Goal: Find contact information: Find contact information

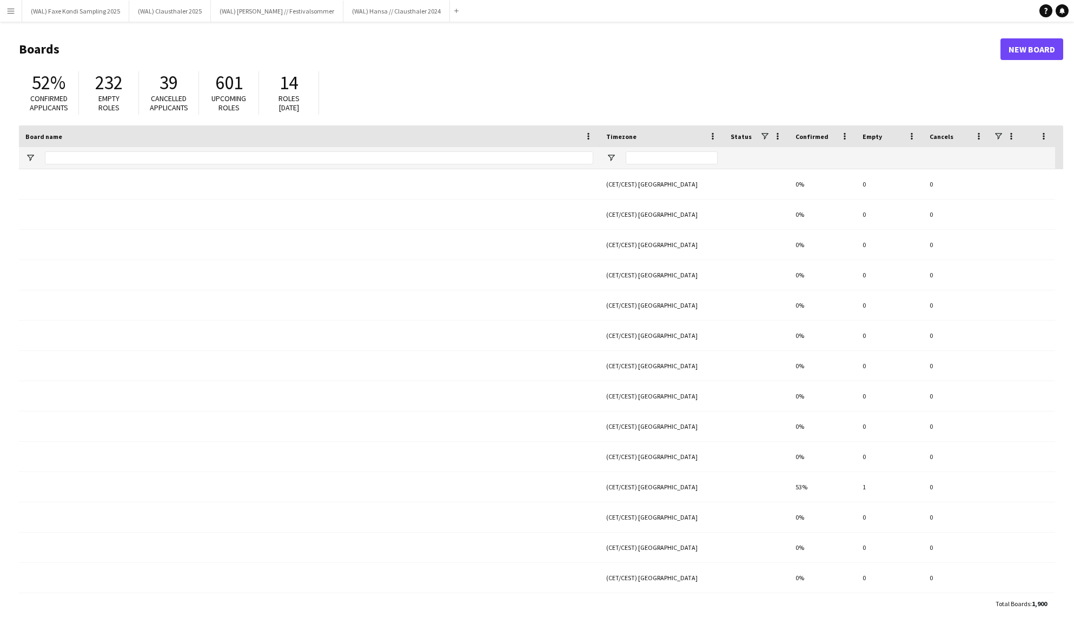
type input "**********"
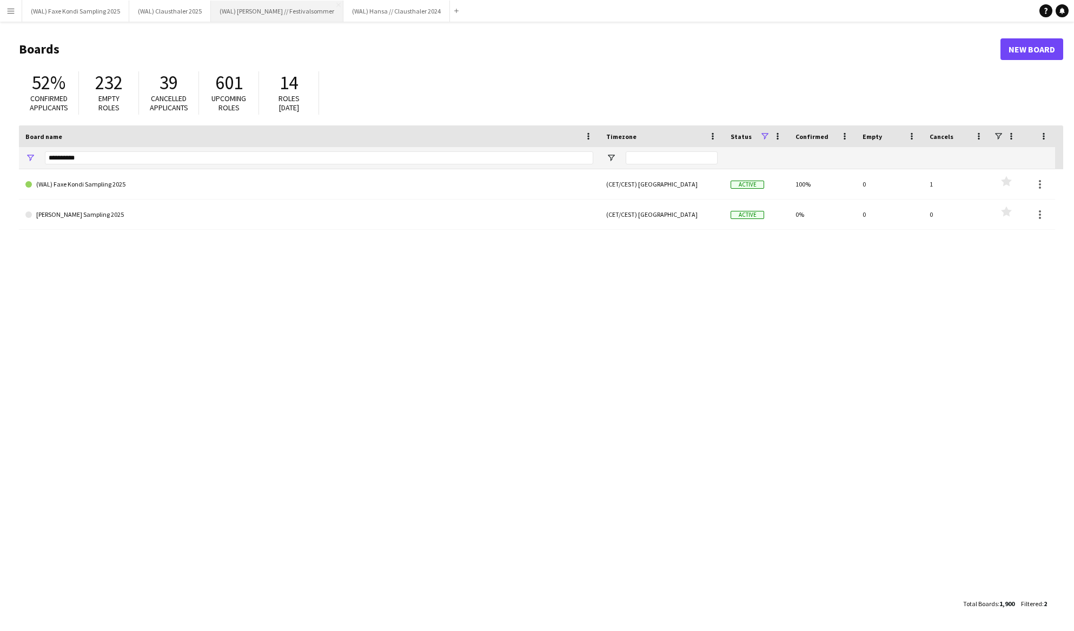
click at [276, 15] on button "(WAL) [PERSON_NAME] // Festivalsommer Close" at bounding box center [277, 11] width 132 height 21
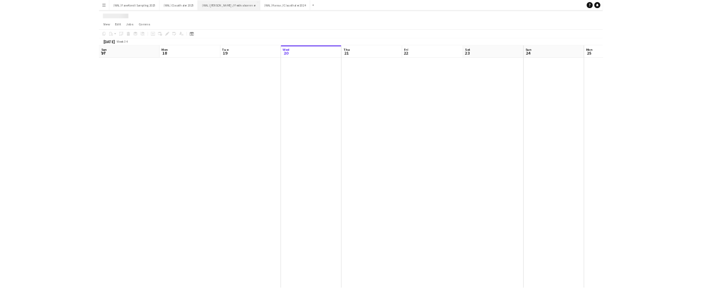
scroll to position [0, 258]
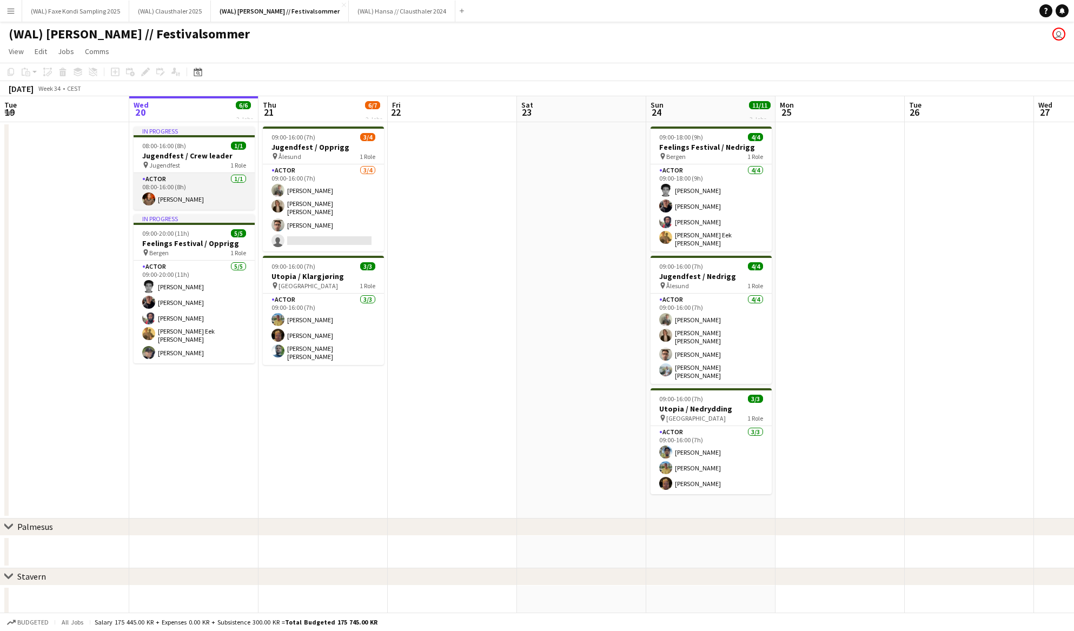
click at [198, 208] on app-card-role "Actor [DATE] 08:00-16:00 (8h) [PERSON_NAME]" at bounding box center [194, 191] width 121 height 37
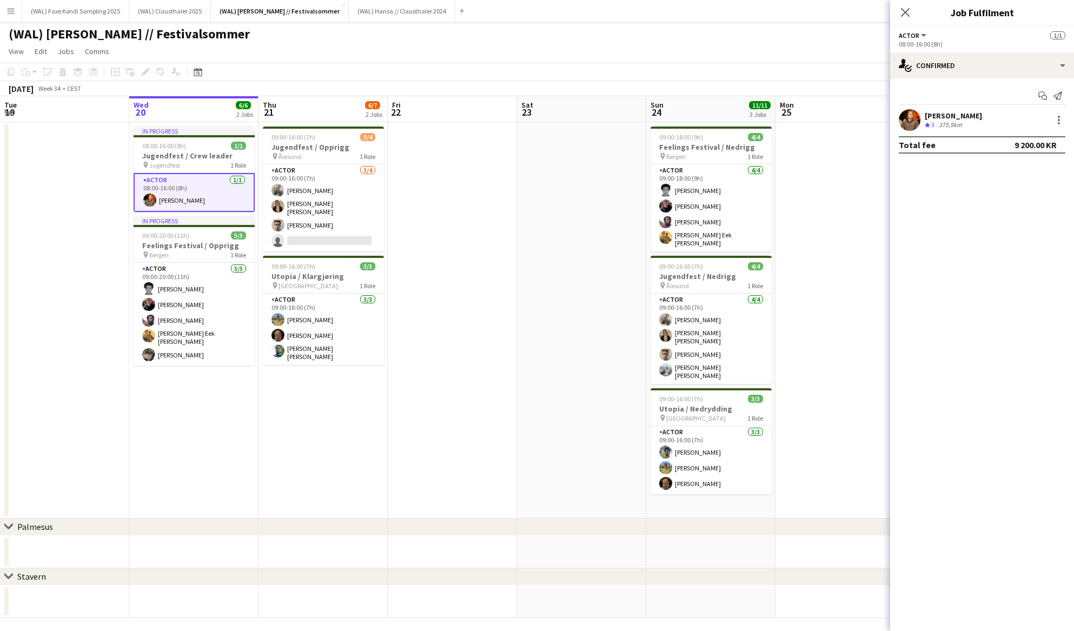
click at [944, 115] on div "[PERSON_NAME]" at bounding box center [952, 116] width 57 height 10
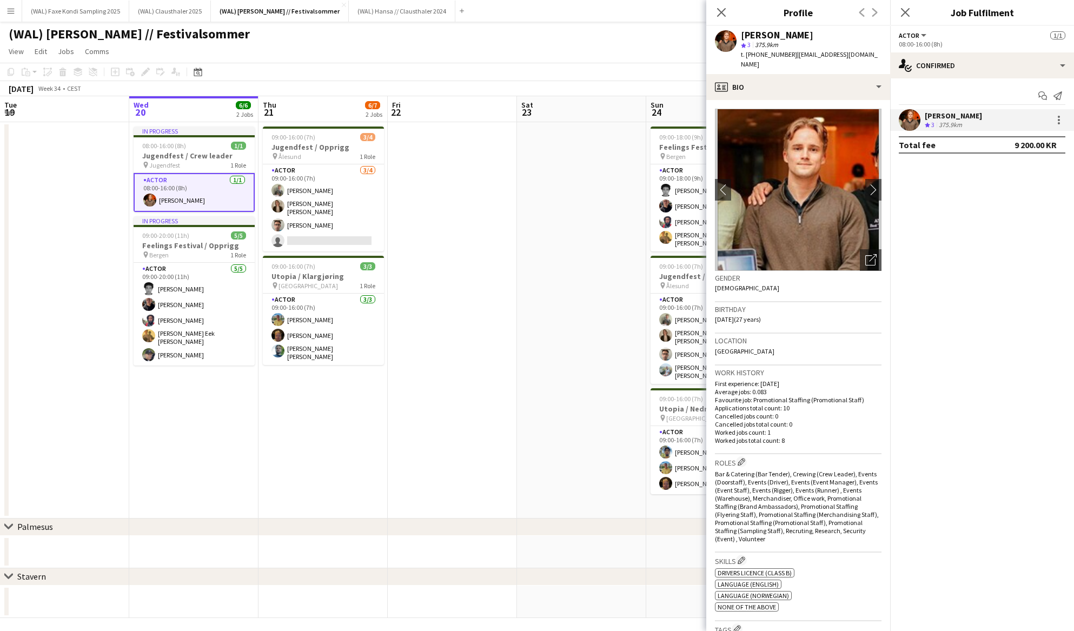
click at [799, 53] on span "| [EMAIL_ADDRESS][DOMAIN_NAME]" at bounding box center [809, 59] width 137 height 18
drag, startPoint x: 842, startPoint y: 55, endPoint x: 786, endPoint y: 54, distance: 55.7
click at [786, 54] on div "[PERSON_NAME] star 3 375.9km t. [PHONE_NUMBER] | [EMAIL_ADDRESS][DOMAIN_NAME]" at bounding box center [798, 50] width 184 height 48
copy span "[EMAIL_ADDRESS][DOMAIN_NAME]"
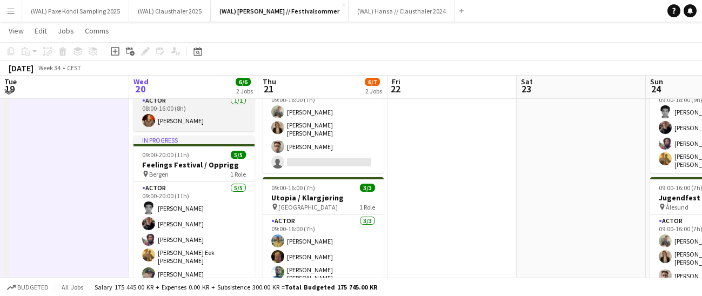
scroll to position [78, 0]
